Goal: Task Accomplishment & Management: Manage account settings

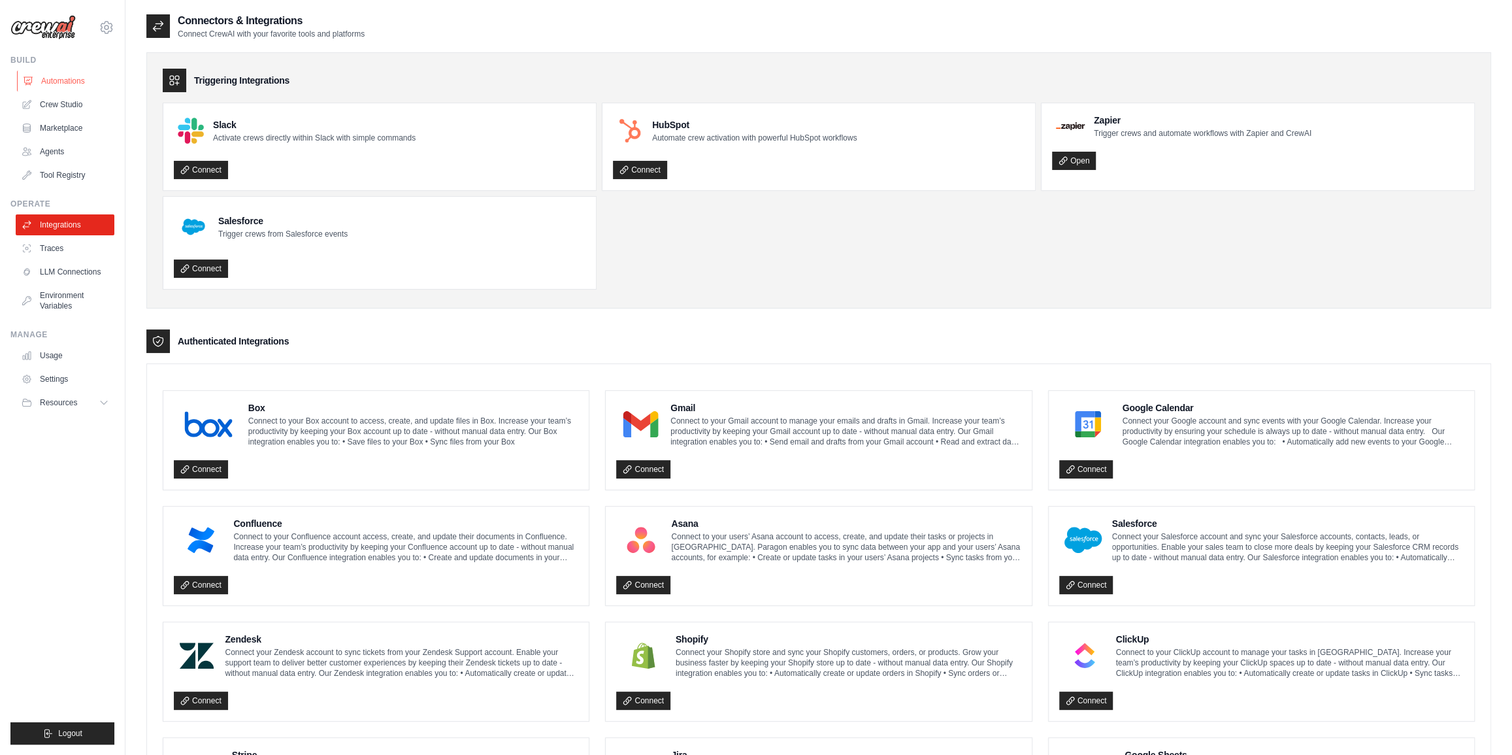
click at [75, 84] on link "Automations" at bounding box center [66, 81] width 99 height 21
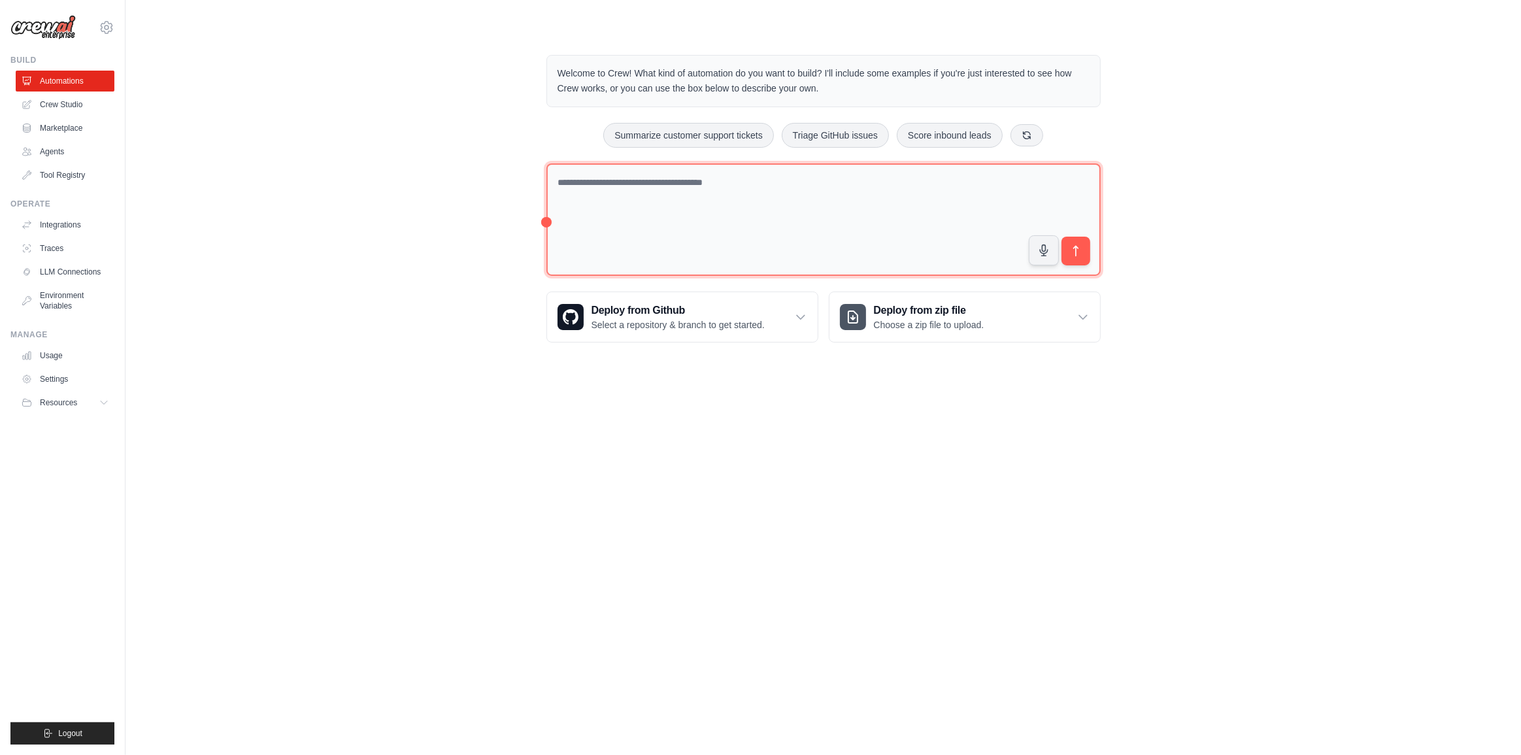
click at [724, 213] on textarea at bounding box center [823, 219] width 554 height 113
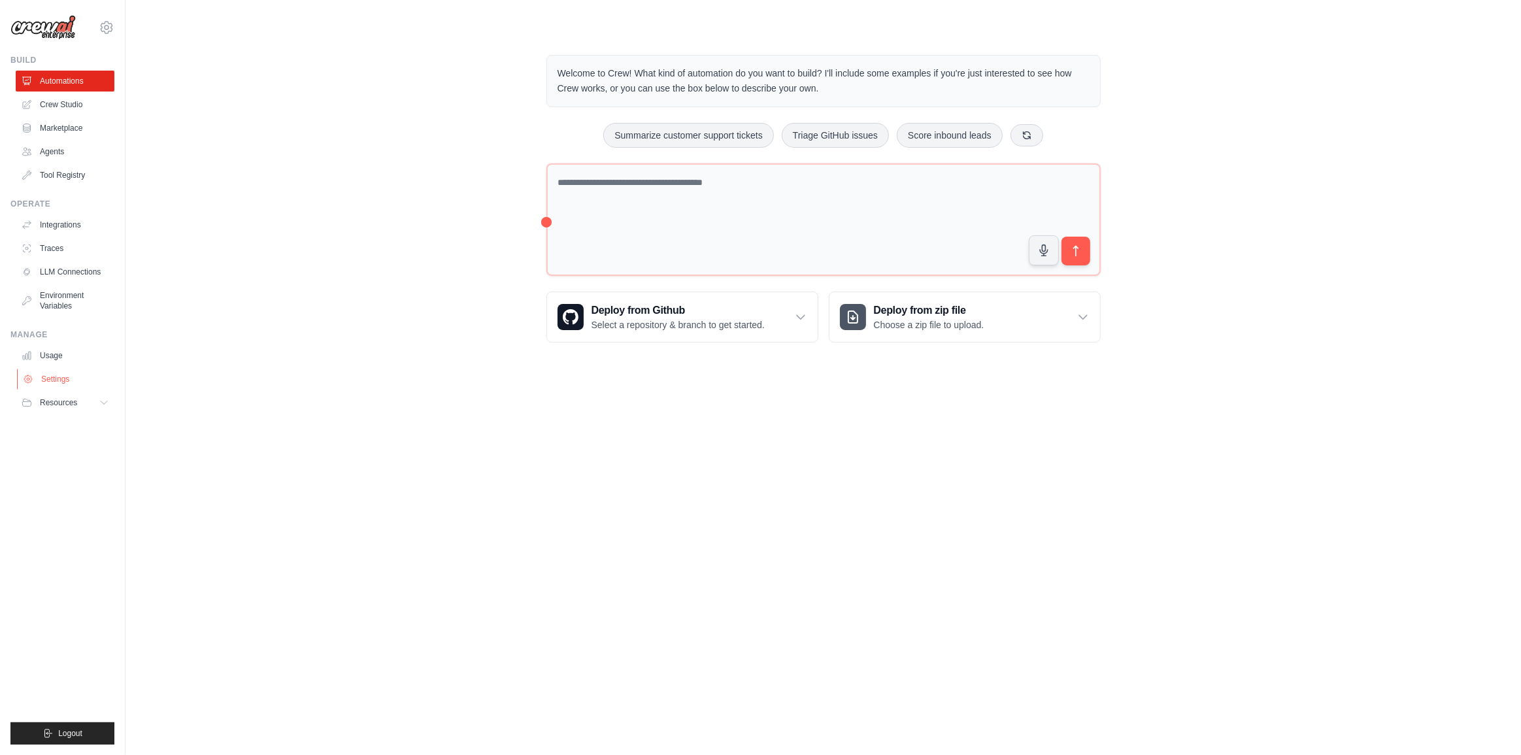
click at [46, 369] on link "Settings" at bounding box center [66, 379] width 99 height 21
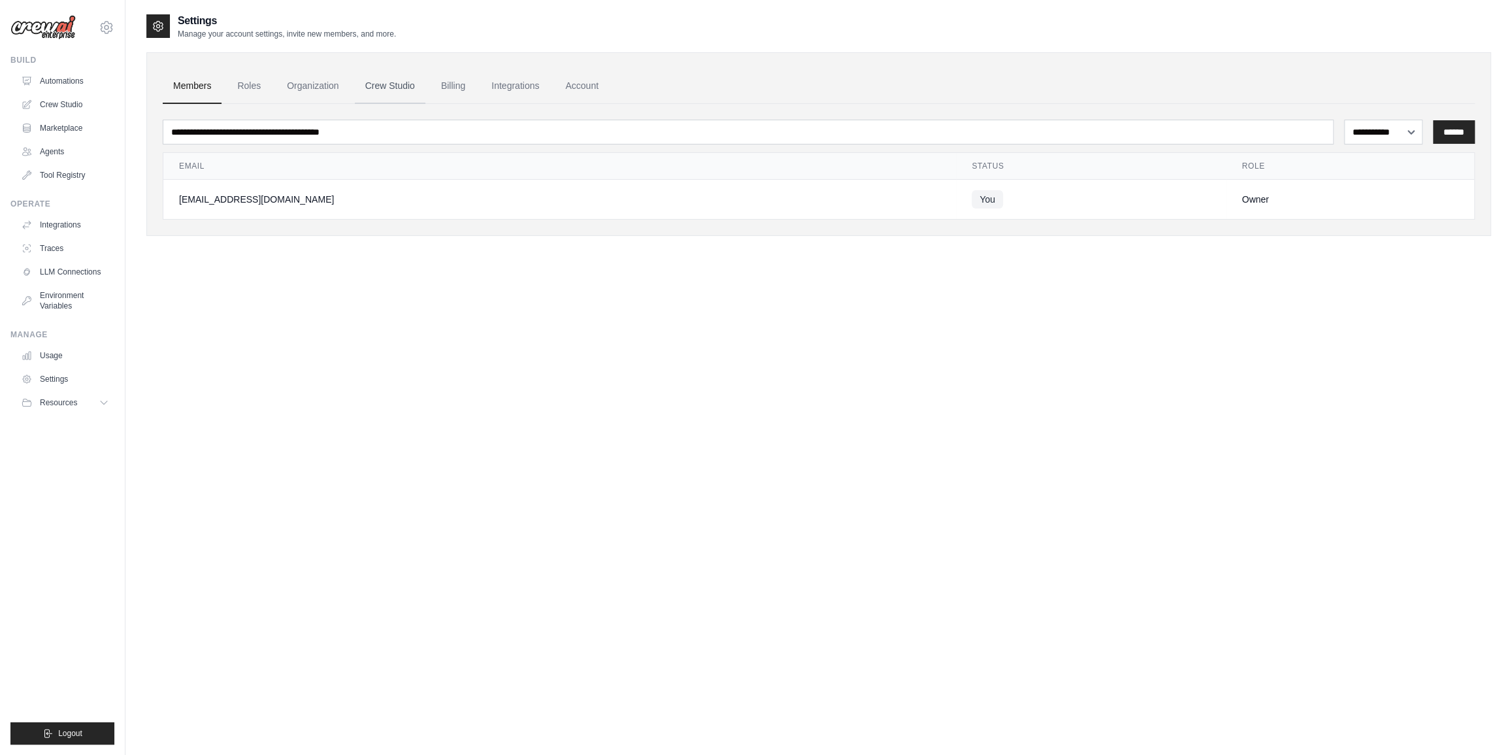
click at [397, 87] on link "Crew Studio" at bounding box center [390, 86] width 71 height 35
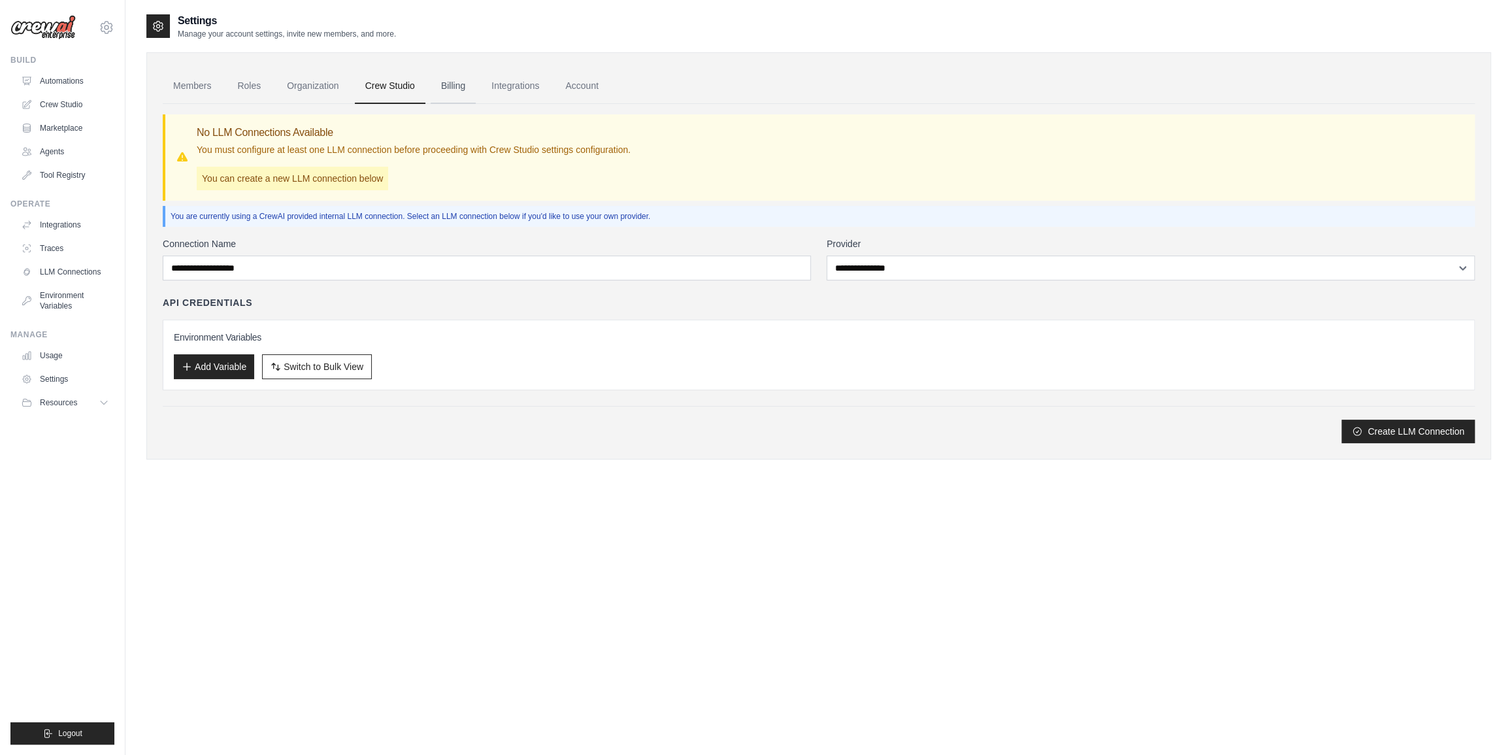
click at [471, 86] on link "Billing" at bounding box center [453, 86] width 45 height 35
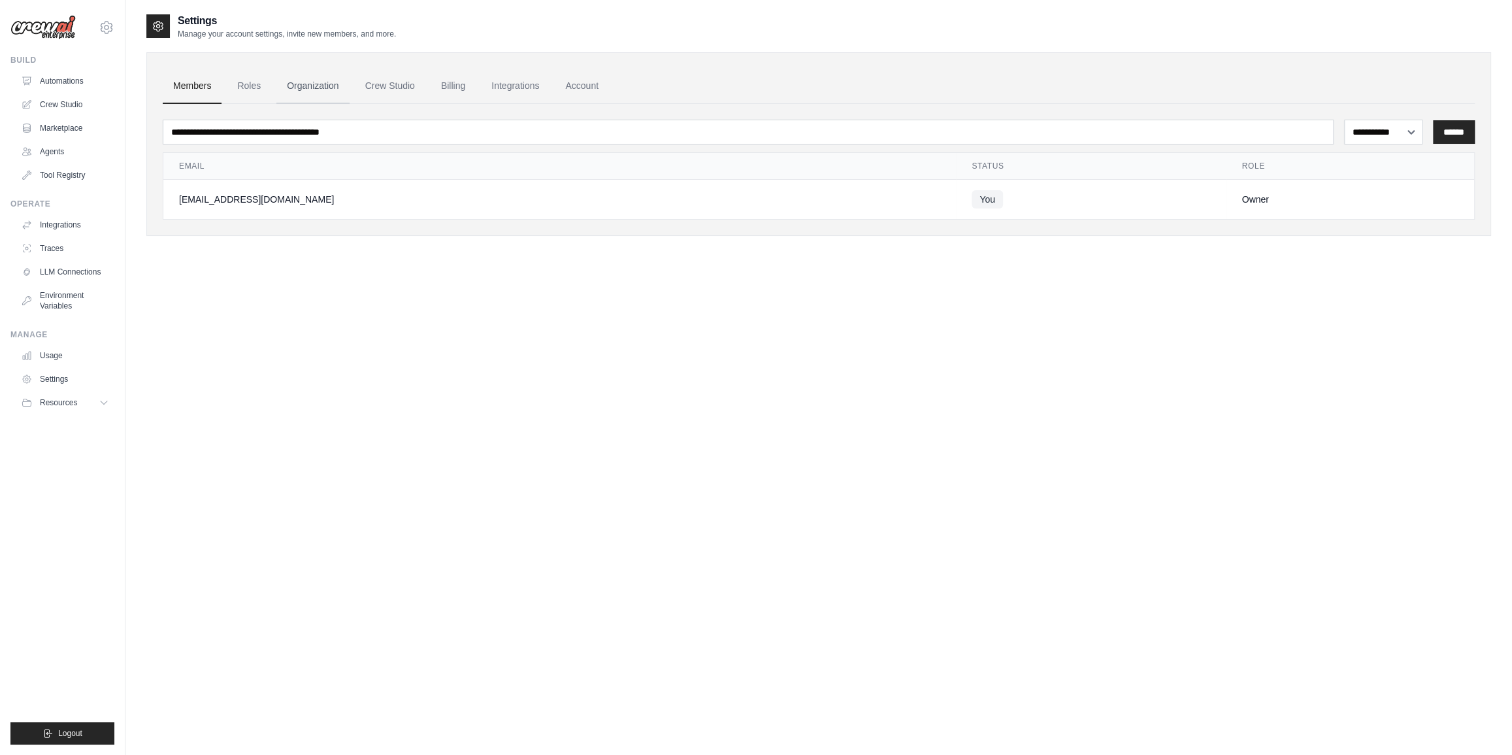
click at [312, 87] on link "Organization" at bounding box center [312, 86] width 73 height 35
